Goal: Transaction & Acquisition: Purchase product/service

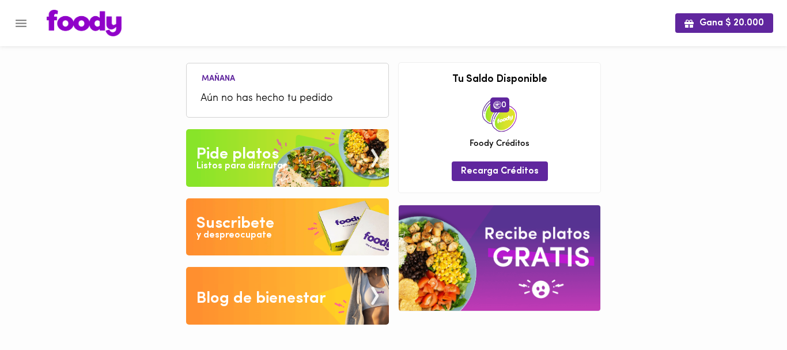
click at [246, 91] on span "Aún no has hecho tu pedido" at bounding box center [287, 99] width 174 height 16
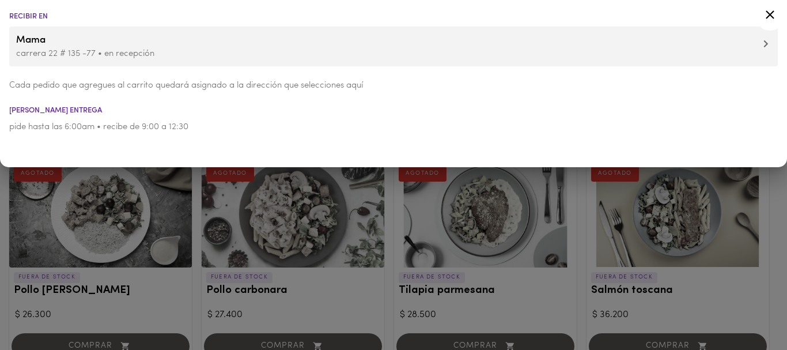
click at [209, 199] on div at bounding box center [393, 175] width 787 height 350
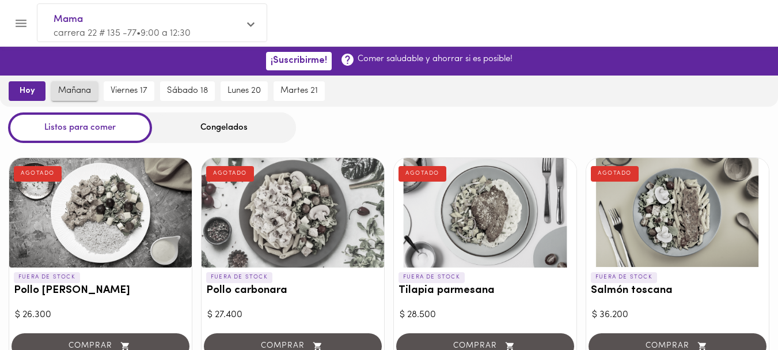
click at [75, 93] on span "mañana" at bounding box center [74, 91] width 33 height 10
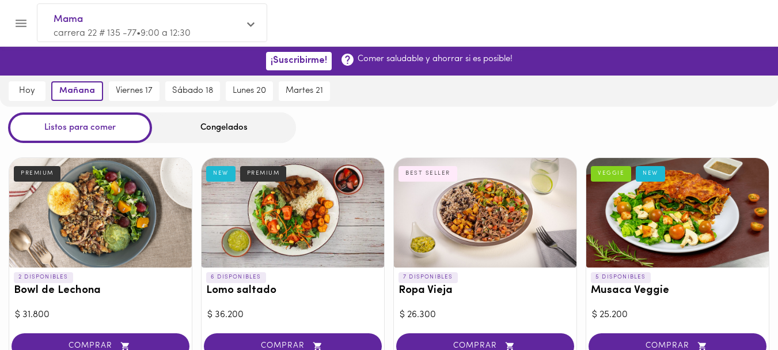
click at [296, 207] on div at bounding box center [293, 212] width 183 height 109
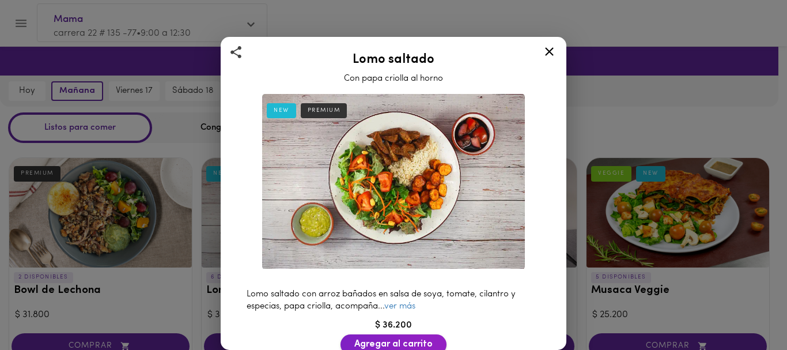
click at [383, 339] on span "Agregar al carrito" at bounding box center [393, 344] width 78 height 11
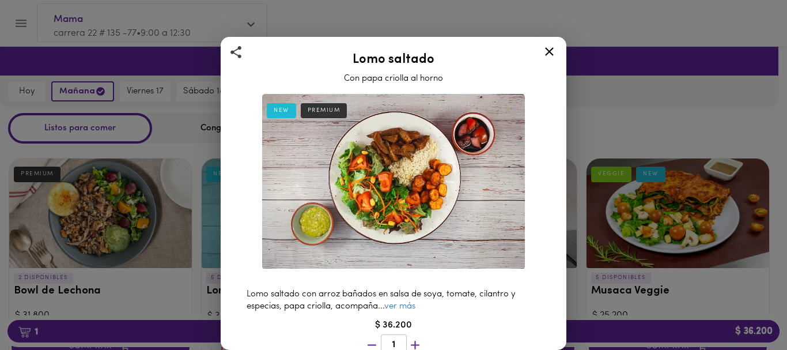
click at [549, 49] on icon at bounding box center [549, 51] width 14 height 14
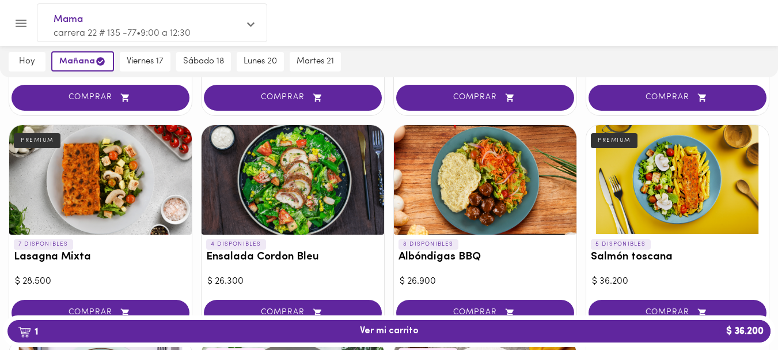
scroll to position [475, 0]
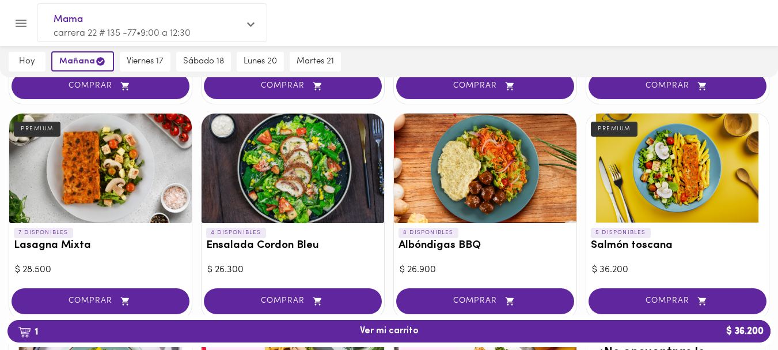
click at [656, 166] on div at bounding box center [677, 167] width 183 height 109
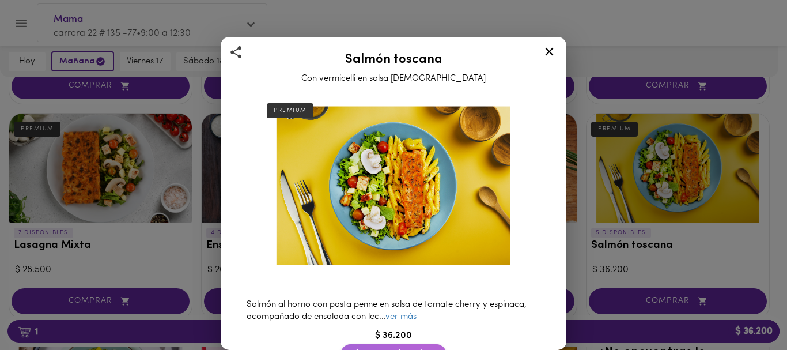
click at [363, 348] on span "Agregar al carrito" at bounding box center [393, 353] width 78 height 11
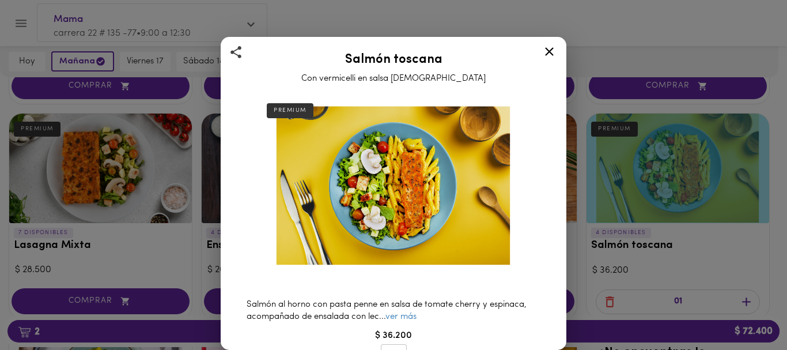
click at [544, 50] on icon at bounding box center [549, 51] width 14 height 14
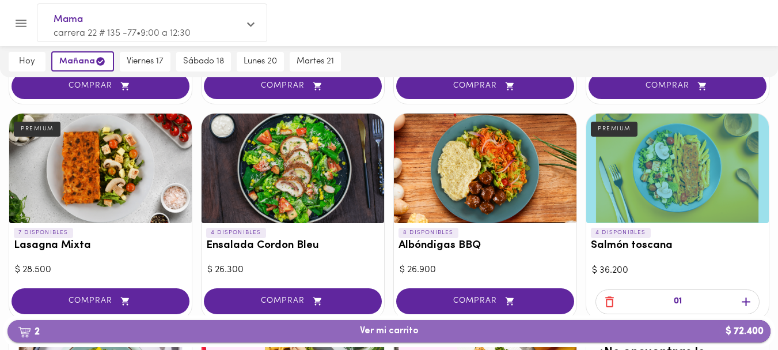
click at [373, 326] on span "2 Ver mi carrito $ 72.400" at bounding box center [389, 330] width 59 height 11
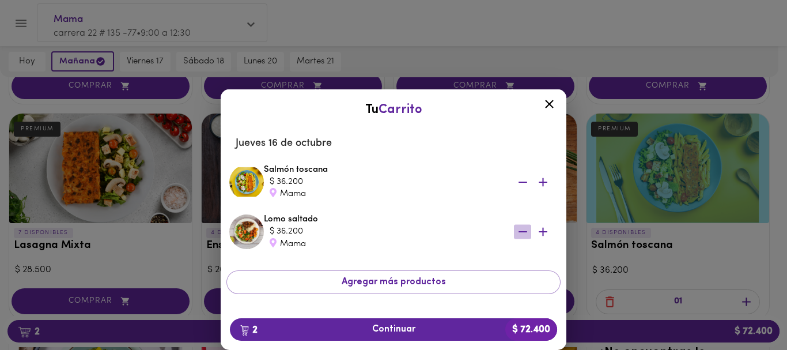
click at [518, 231] on icon "button" at bounding box center [522, 231] width 9 height 1
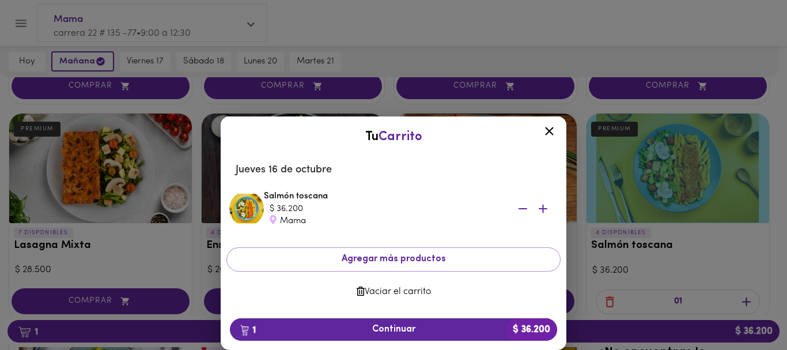
click at [149, 64] on div "Tu Carrito Jueves 16 de octubre Salmón toscana $ 36.200 Mama Agregar más produc…" at bounding box center [393, 200] width 787 height 297
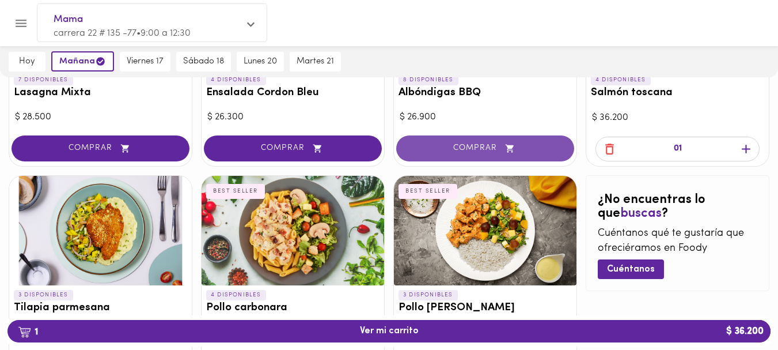
scroll to position [626, 0]
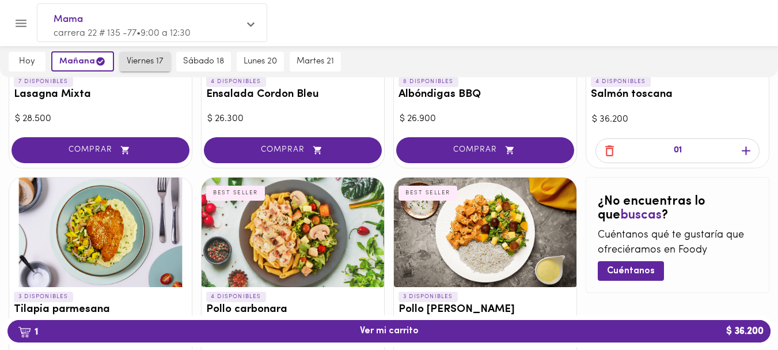
click at [142, 59] on span "viernes 17" at bounding box center [145, 61] width 37 height 10
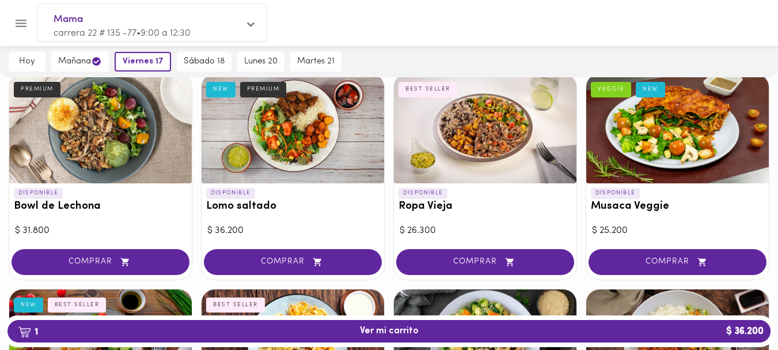
scroll to position [56, 0]
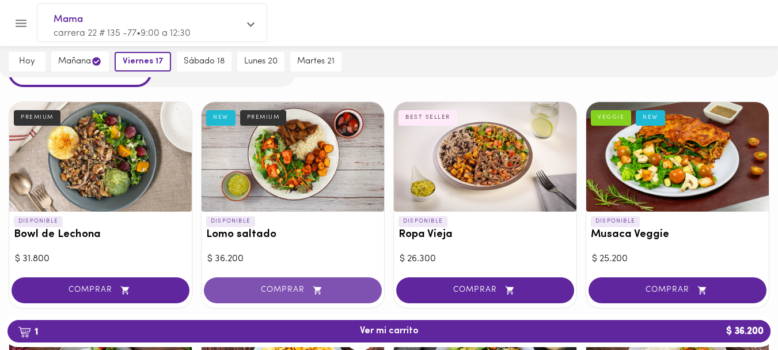
click at [272, 289] on span "COMPRAR" at bounding box center [292, 290] width 149 height 10
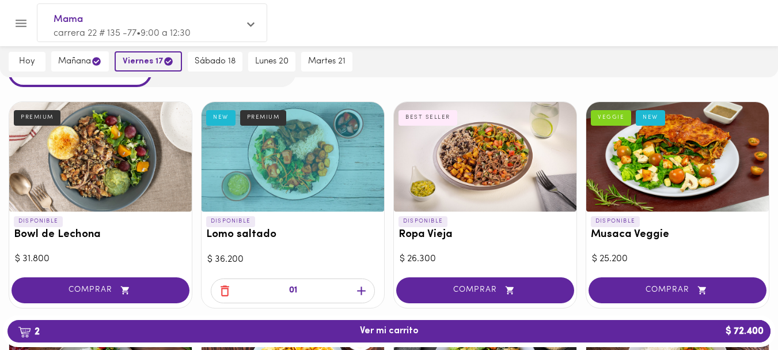
click at [149, 64] on span "viernes 17" at bounding box center [148, 61] width 51 height 11
click at [149, 63] on span "viernes 17" at bounding box center [148, 61] width 51 height 11
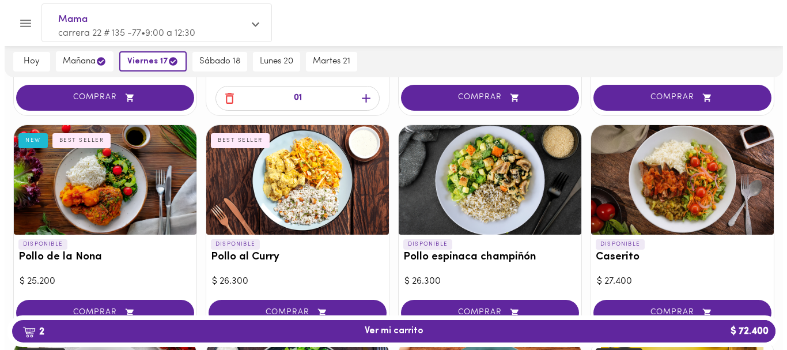
scroll to position [268, 0]
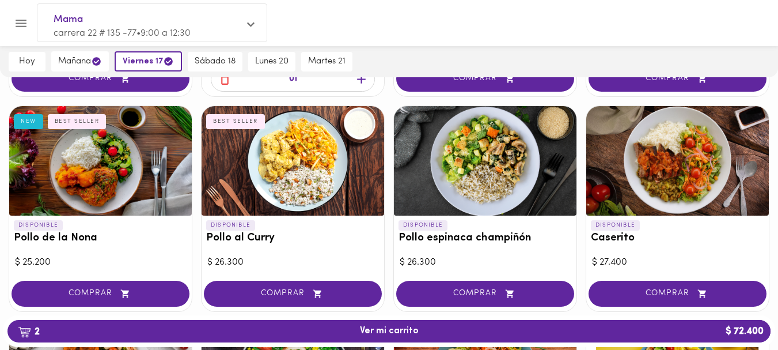
click at [493, 147] on div at bounding box center [485, 160] width 183 height 109
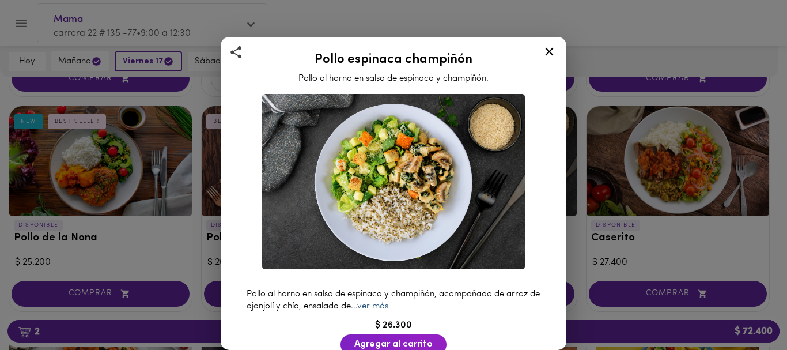
click at [383, 302] on link "ver más" at bounding box center [372, 306] width 31 height 9
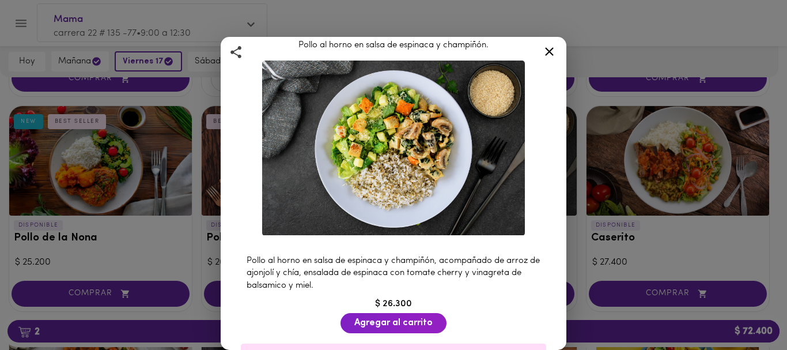
scroll to position [48, 0]
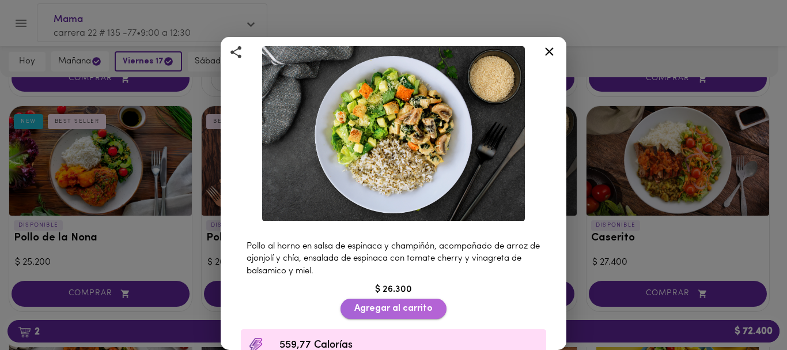
click at [388, 303] on span "Agregar al carrito" at bounding box center [393, 308] width 78 height 11
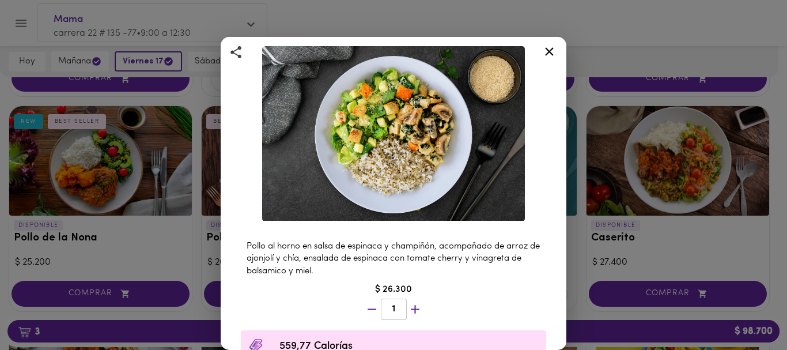
click at [548, 48] on icon at bounding box center [549, 51] width 14 height 14
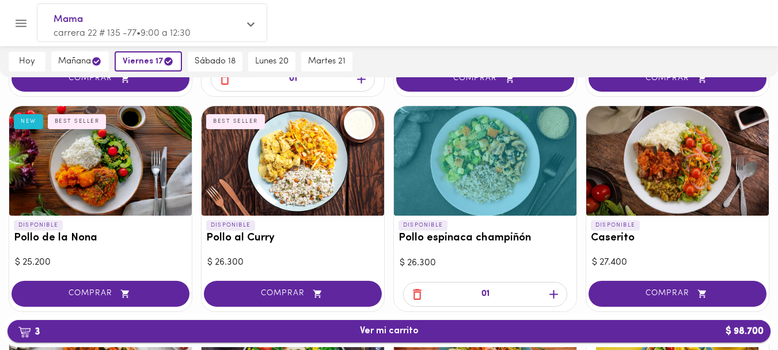
click at [489, 326] on span "3 Ver mi carrito $ 98.700" at bounding box center [389, 330] width 745 height 11
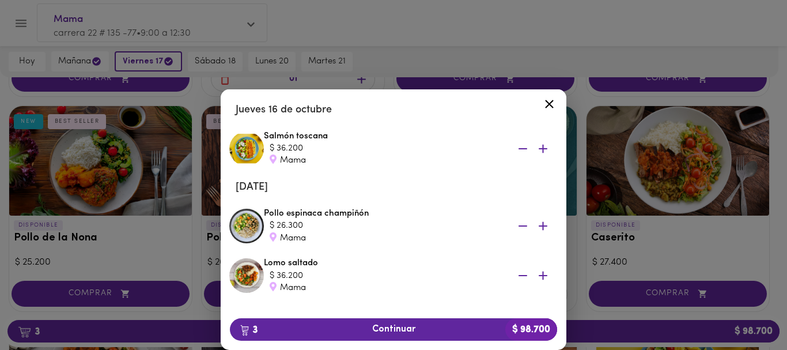
scroll to position [37, 0]
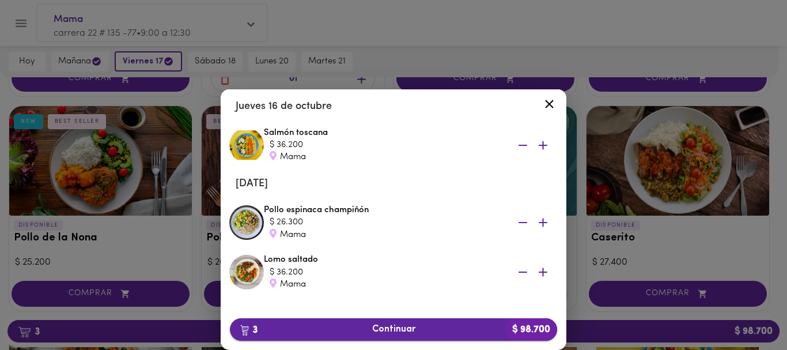
click at [385, 329] on span "3 Continuar $ 98.700" at bounding box center [393, 329] width 309 height 11
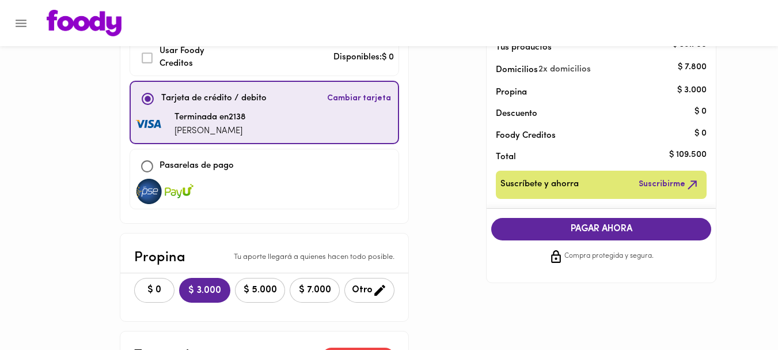
scroll to position [81, 0]
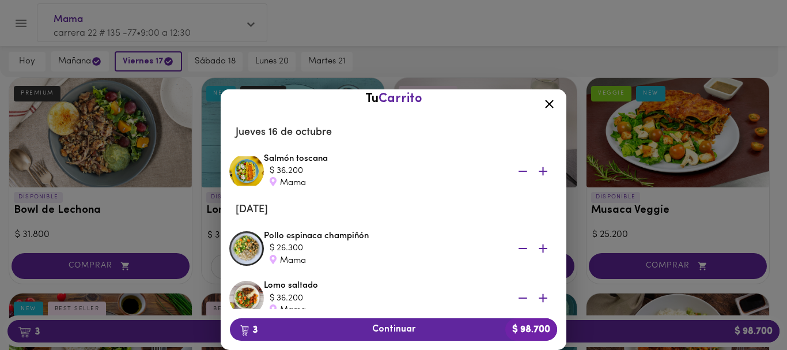
scroll to position [3, 0]
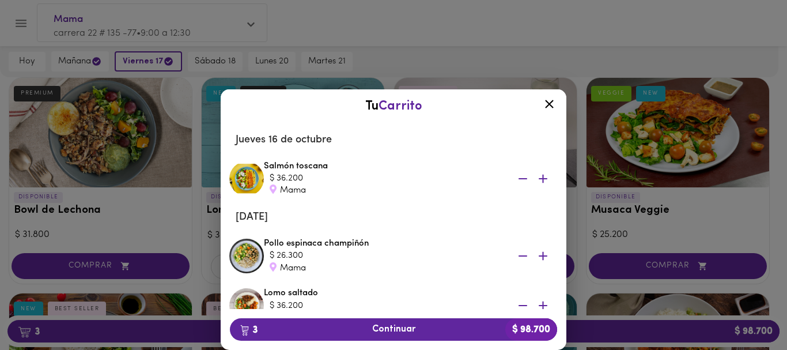
click at [307, 173] on div "$ 36.200" at bounding box center [384, 178] width 230 height 12
click at [546, 101] on icon at bounding box center [549, 104] width 9 height 9
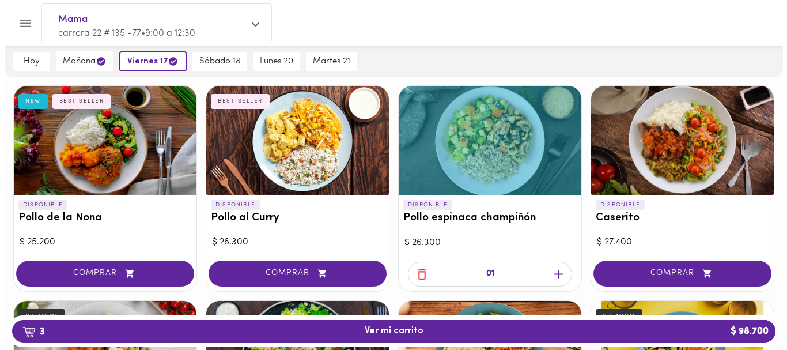
scroll to position [386, 0]
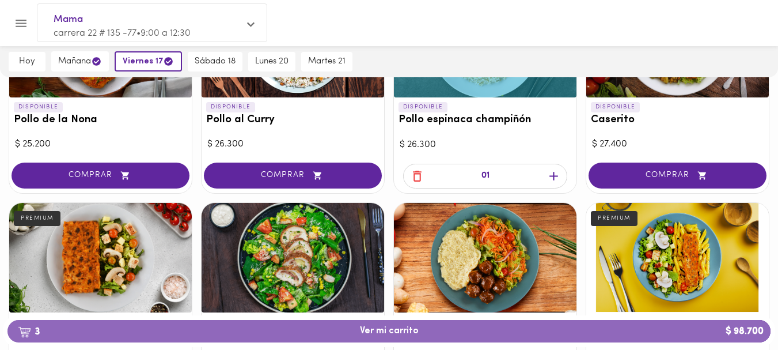
click at [369, 328] on span "3 Ver mi carrito $ 98.700" at bounding box center [389, 330] width 59 height 11
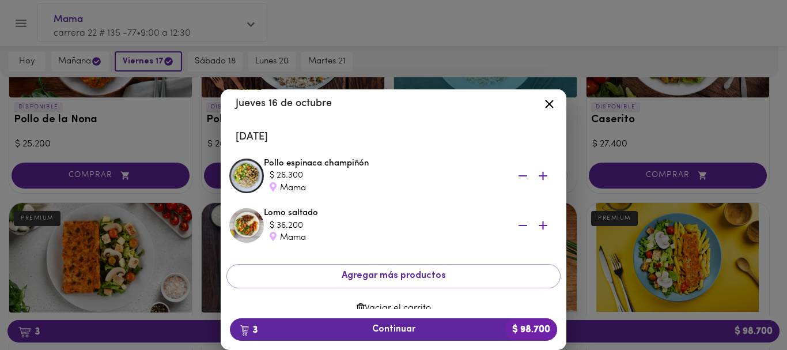
scroll to position [100, 0]
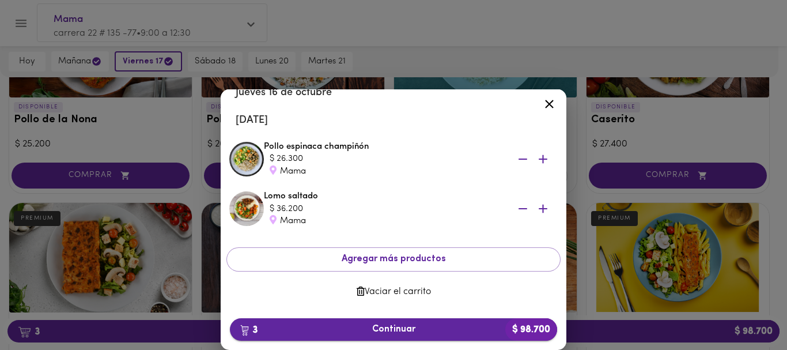
click at [394, 329] on span "3 Continuar $ 98.700" at bounding box center [393, 329] width 309 height 11
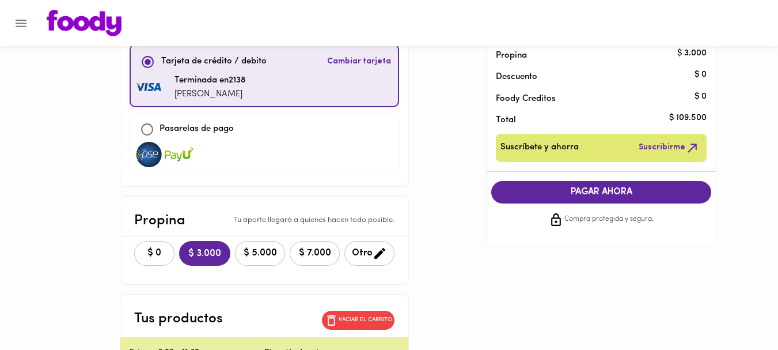
scroll to position [138, 0]
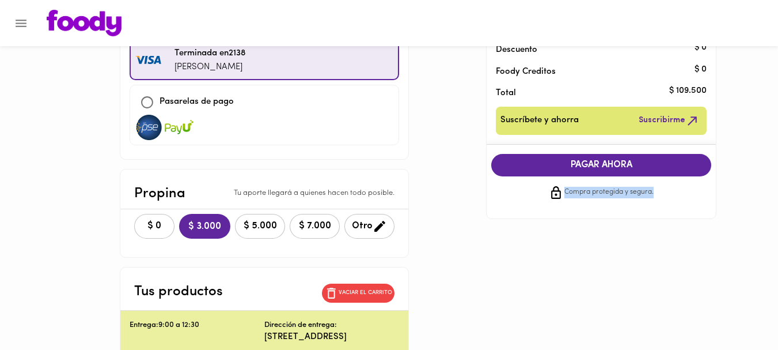
drag, startPoint x: 776, startPoint y: 177, endPoint x: 771, endPoint y: 191, distance: 14.6
click at [771, 191] on main "Método de pago ¿Problemas? Versión anterior Usar Foody Creditos Disponibles: $ …" at bounding box center [389, 297] width 778 height 757
click at [157, 221] on span "$ 0" at bounding box center [154, 226] width 25 height 11
click at [360, 221] on span "Otro" at bounding box center [368, 226] width 35 height 14
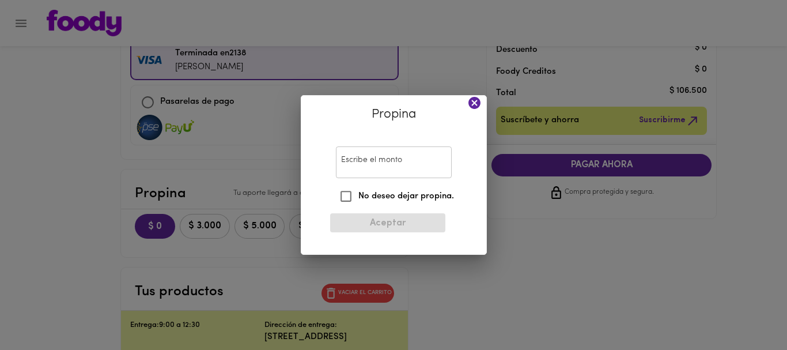
click at [730, 160] on div "Propina Escribe el monto Escribe el monto No deseo dejar propina. Aceptar" at bounding box center [393, 175] width 787 height 350
click at [474, 99] on icon at bounding box center [474, 103] width 12 height 12
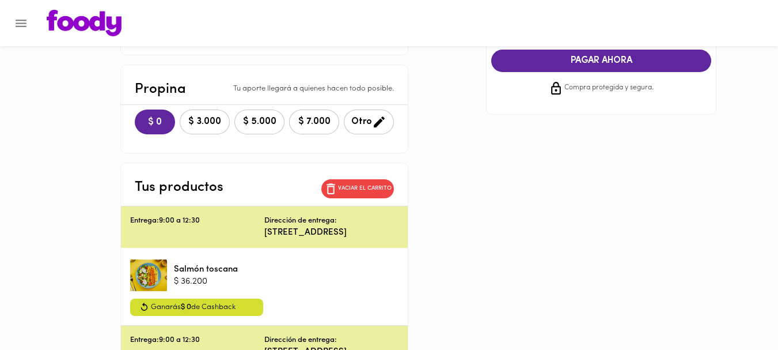
scroll to position [244, 0]
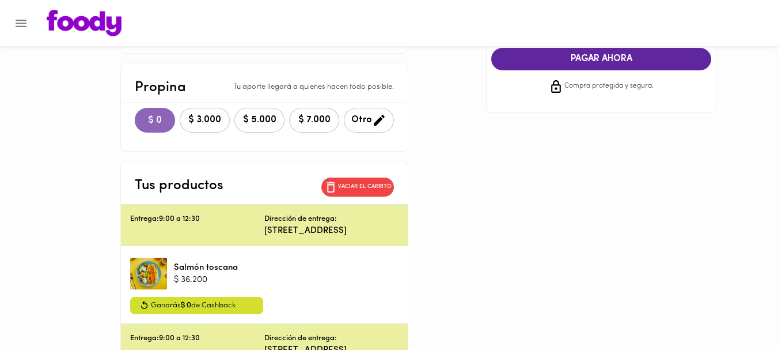
click at [148, 118] on span "$ 0" at bounding box center [155, 120] width 22 height 11
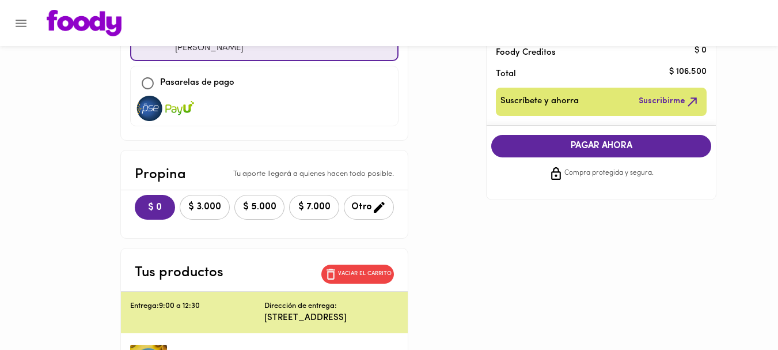
scroll to position [110, 0]
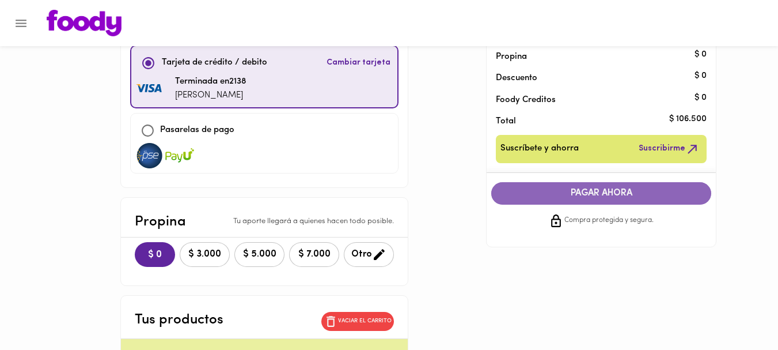
click at [583, 192] on span "PAGAR AHORA" at bounding box center [601, 193] width 197 height 11
